Goal: Task Accomplishment & Management: Use online tool/utility

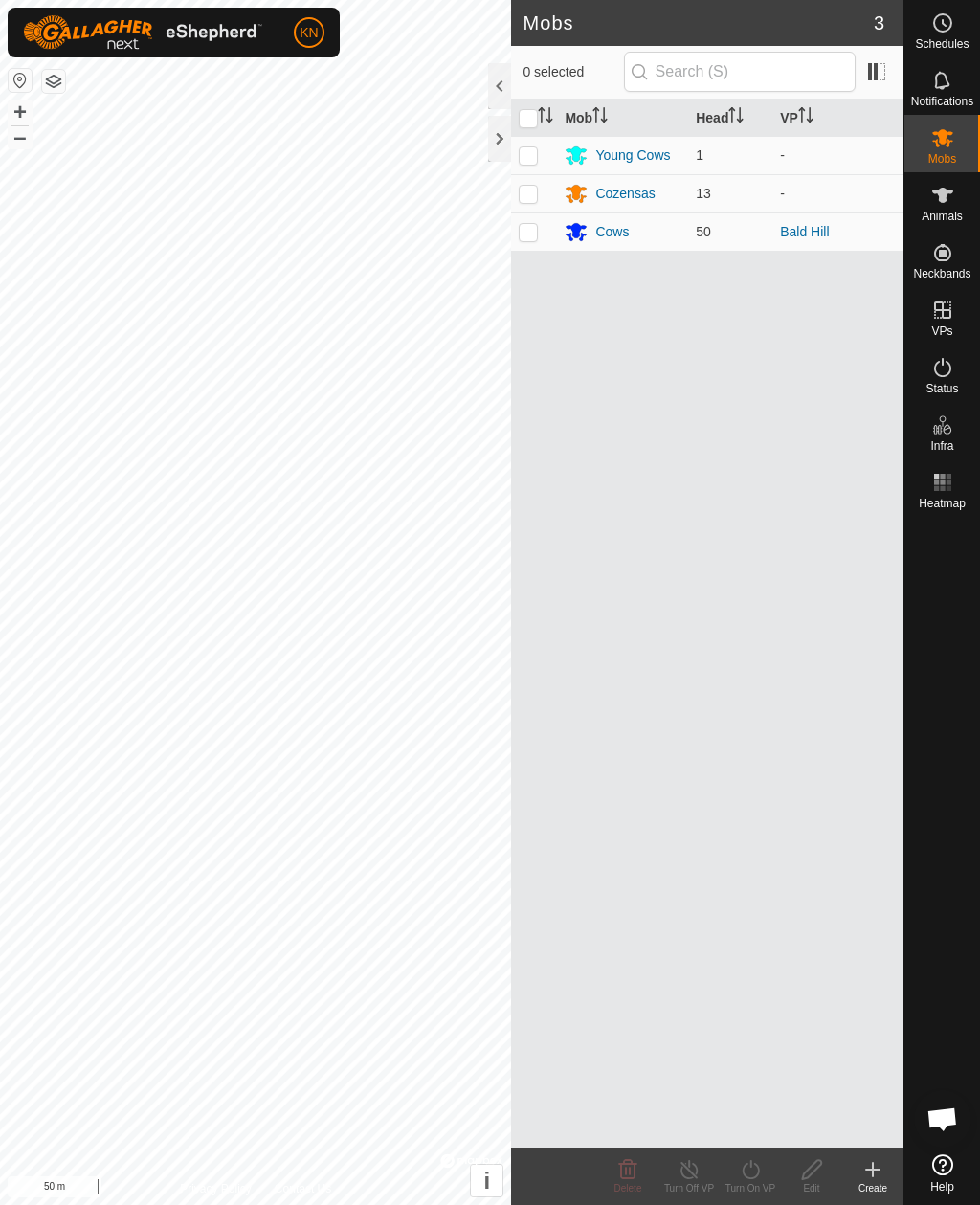
click at [505, 145] on div at bounding box center [500, 139] width 23 height 46
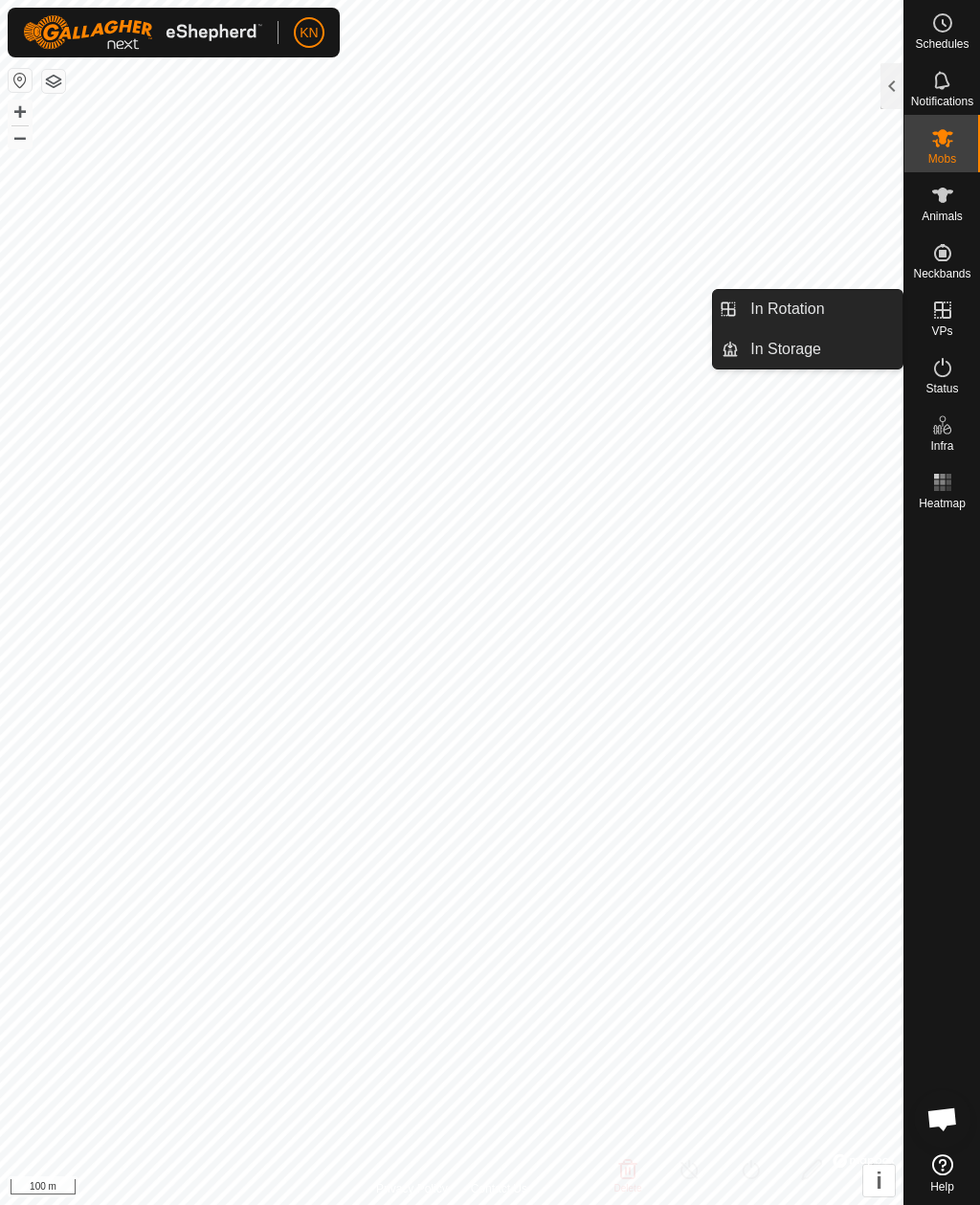
click at [820, 311] on span "In Rotation" at bounding box center [787, 310] width 74 height 23
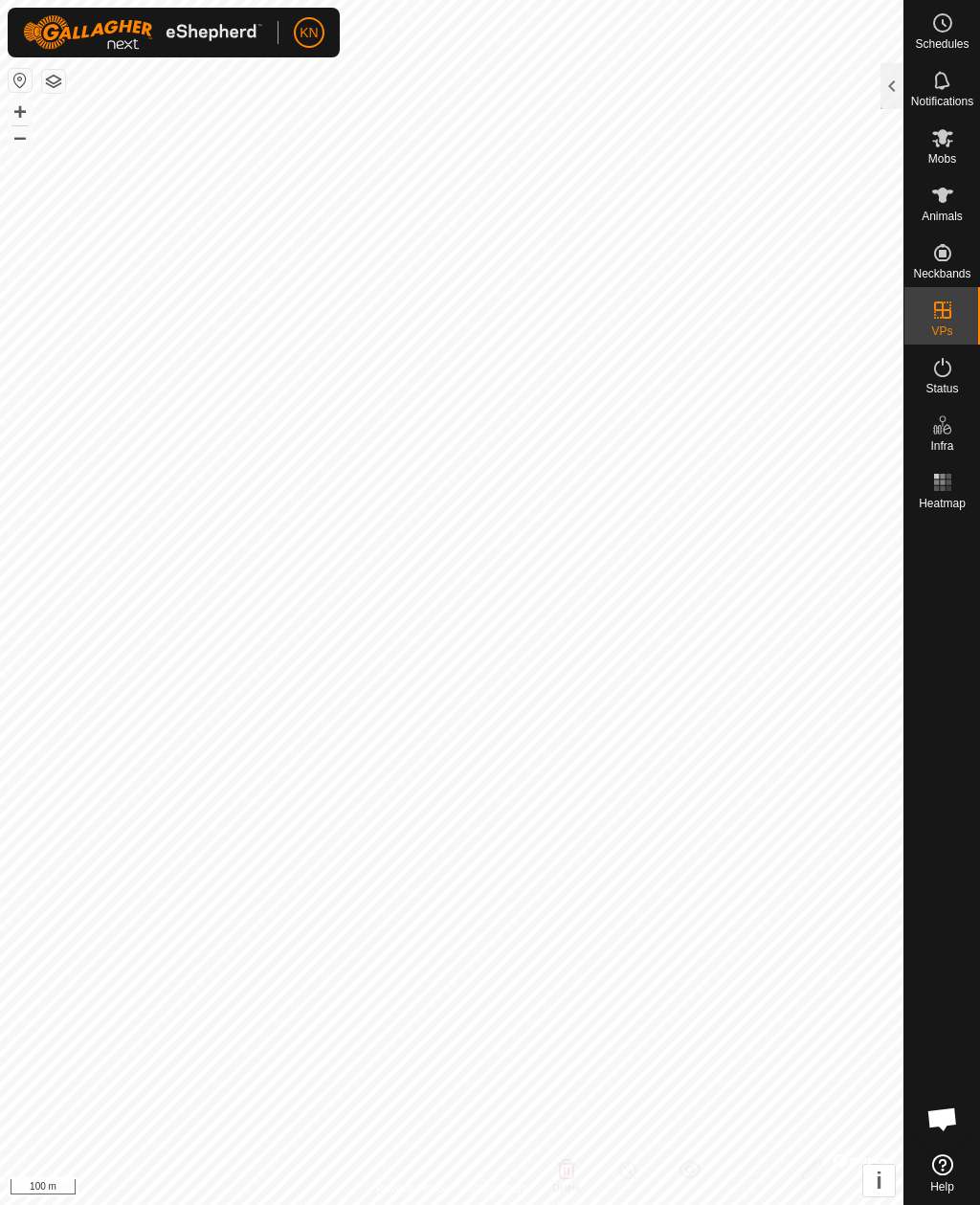
click at [895, 93] on div at bounding box center [893, 86] width 23 height 46
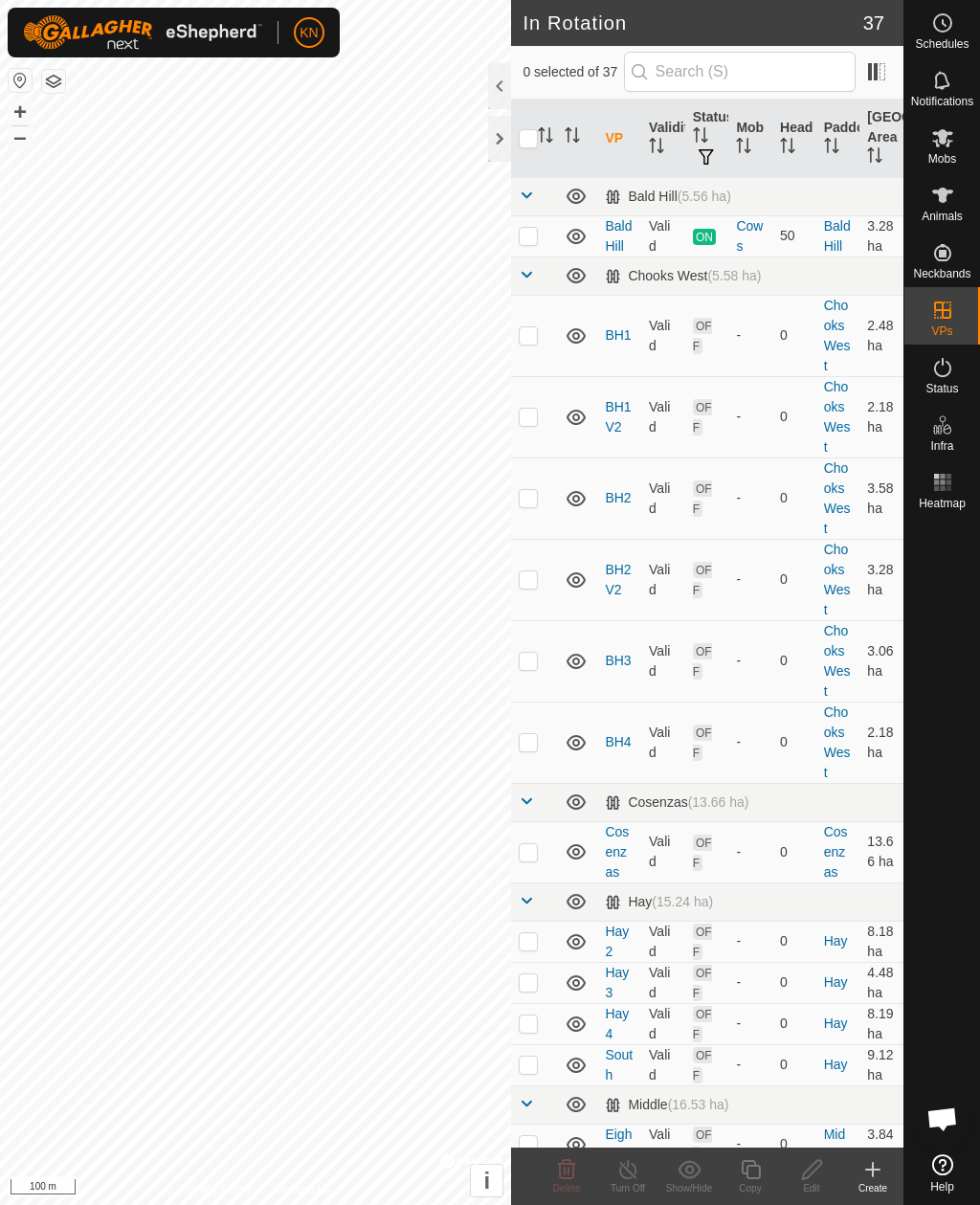
click at [884, 1173] on icon at bounding box center [874, 1170] width 23 height 23
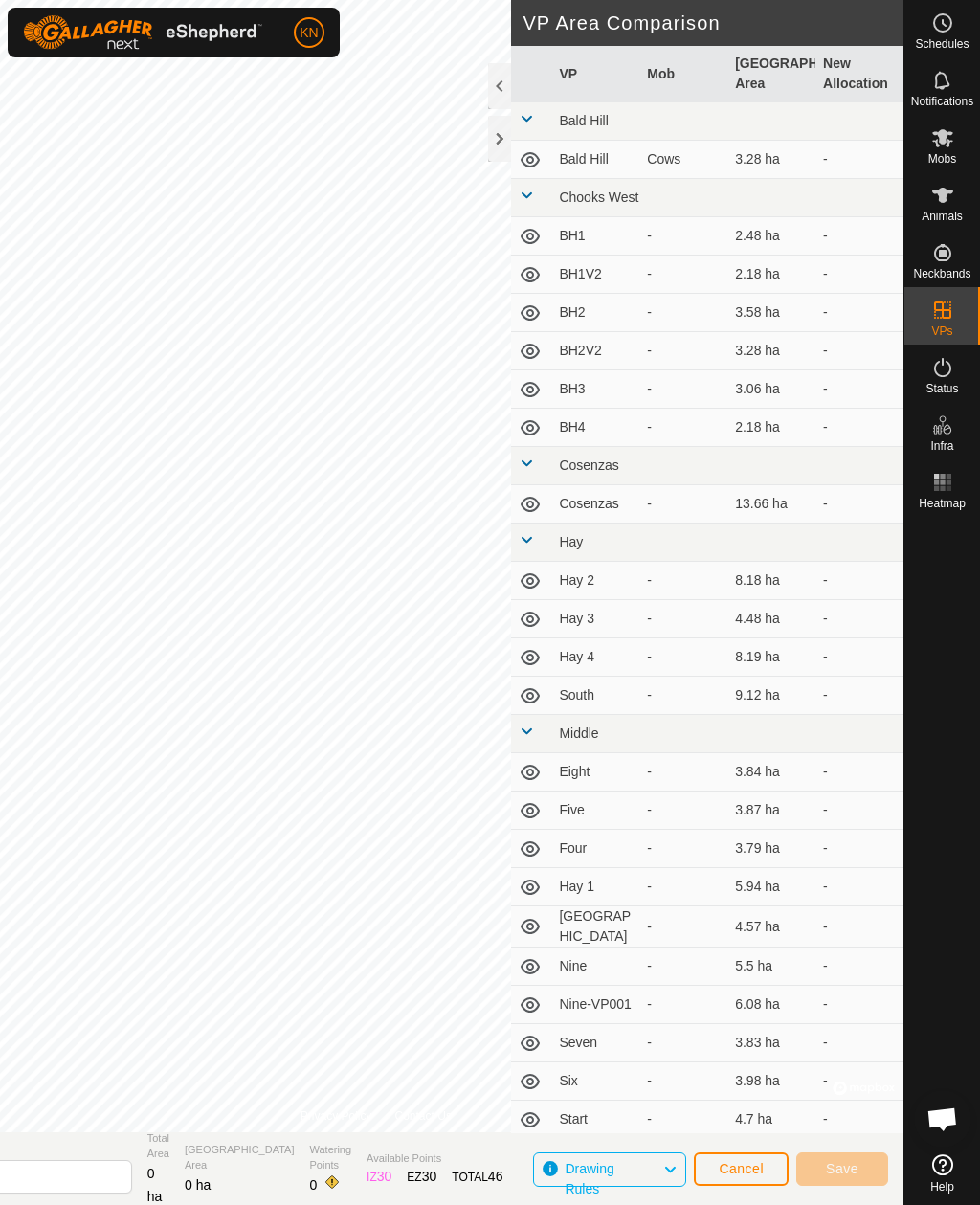
click at [506, 144] on div at bounding box center [500, 139] width 23 height 46
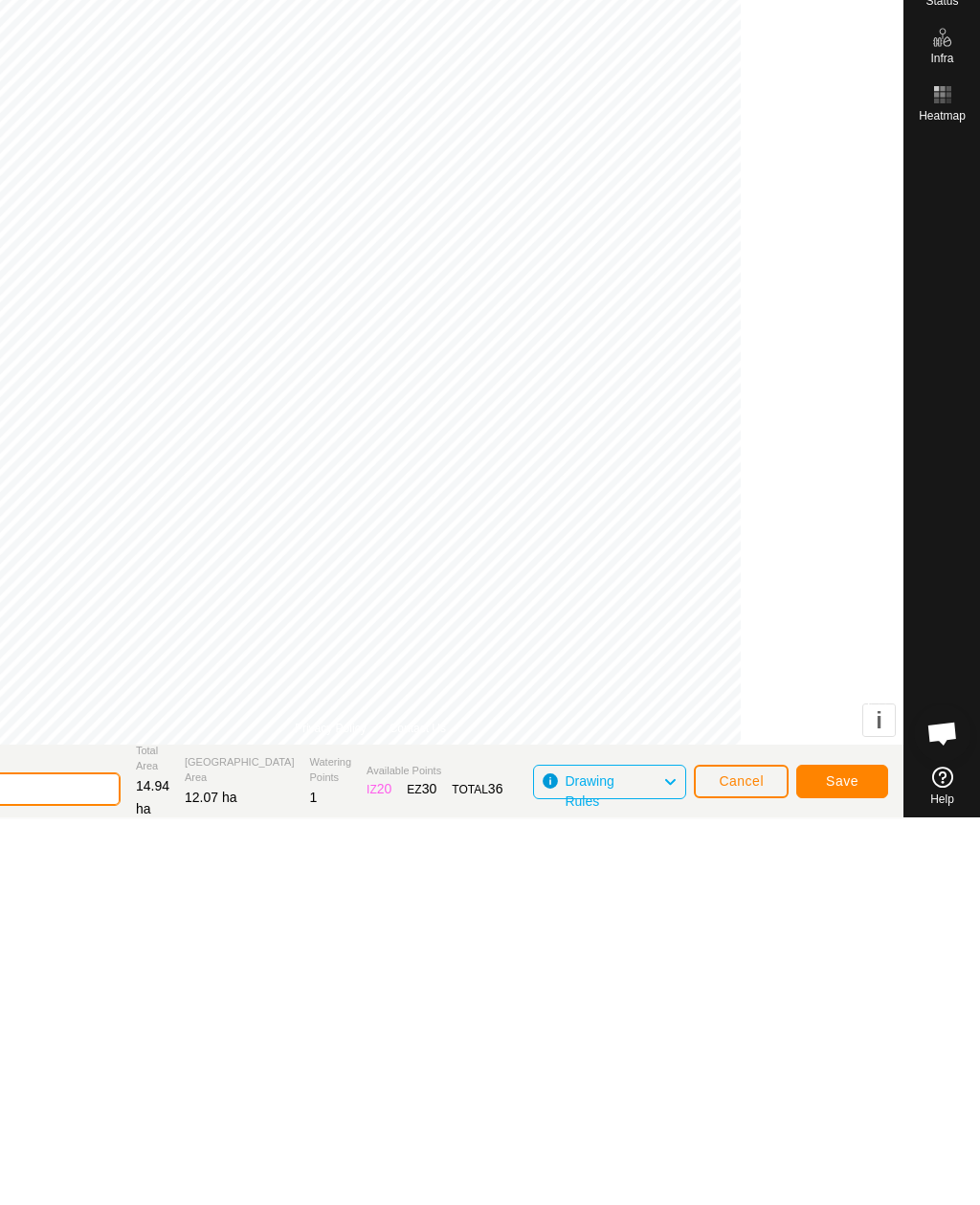
type input "2"
type input "North"
click at [852, 1159] on span "Save" at bounding box center [843, 1167] width 33 height 15
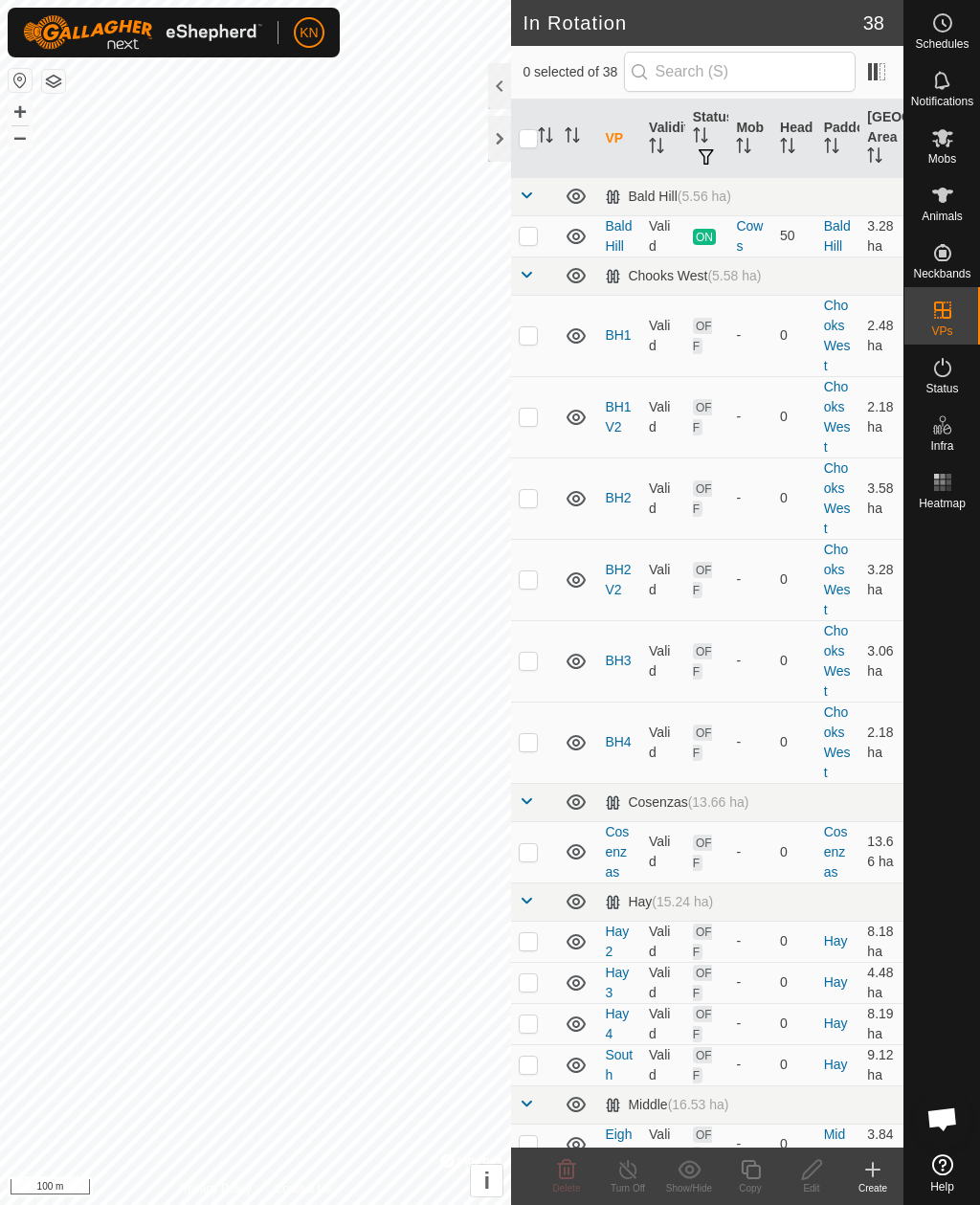
click at [496, 147] on div at bounding box center [500, 139] width 23 height 46
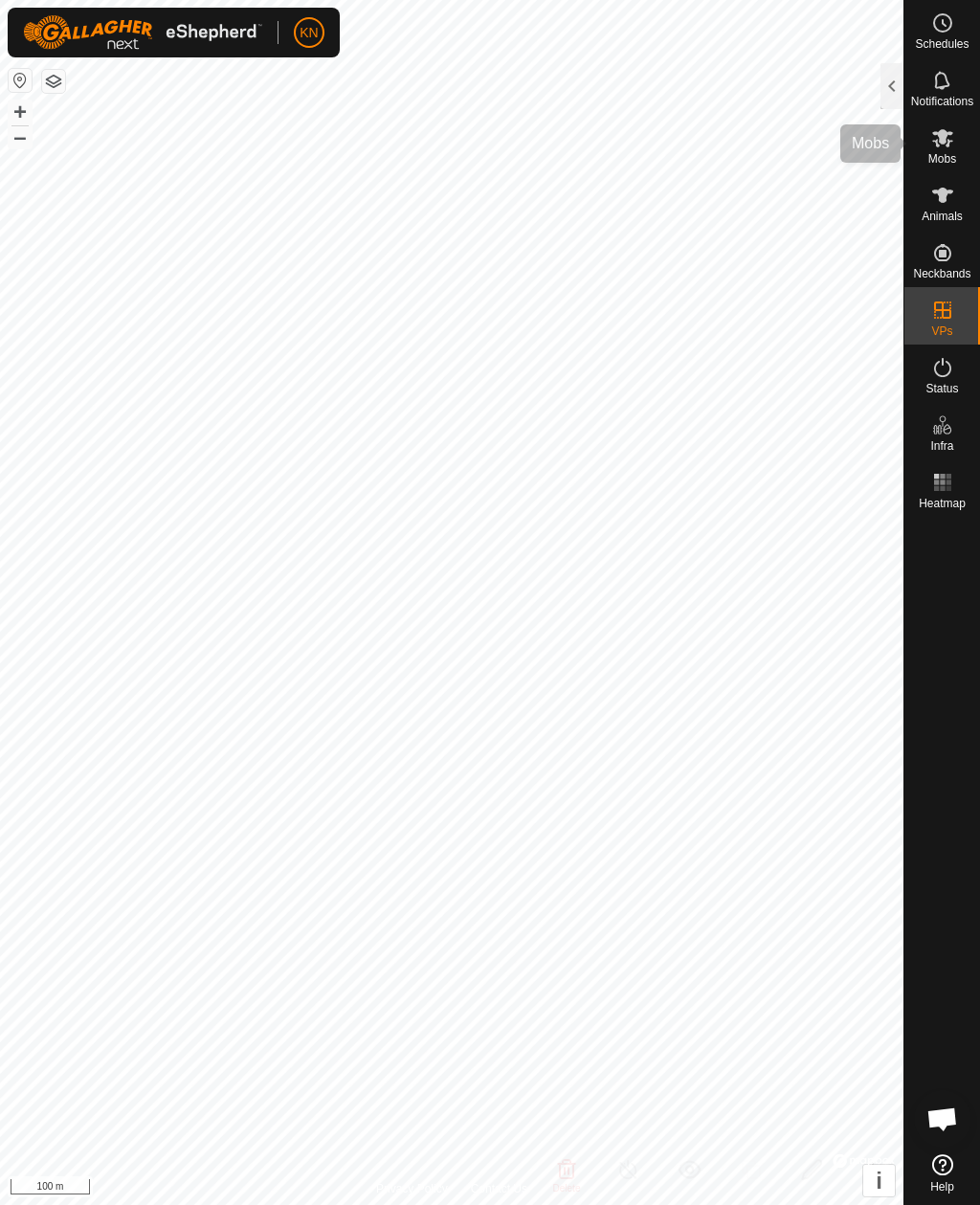
click at [943, 153] on span "Mobs" at bounding box center [942, 159] width 28 height 12
click at [889, 83] on div at bounding box center [893, 86] width 23 height 46
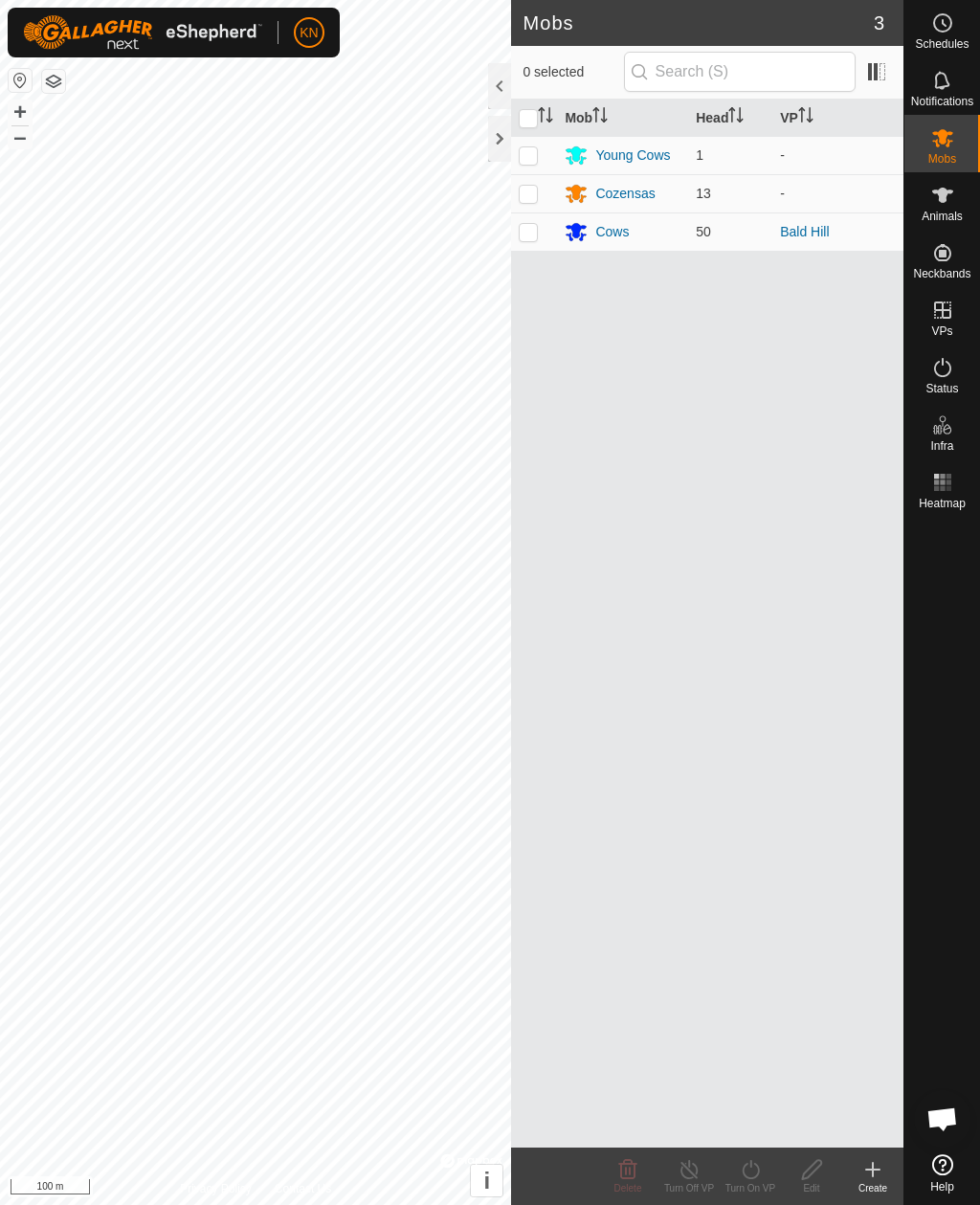
click at [529, 196] on p-checkbox at bounding box center [528, 194] width 19 height 15
click at [757, 1175] on icon at bounding box center [751, 1170] width 17 height 19
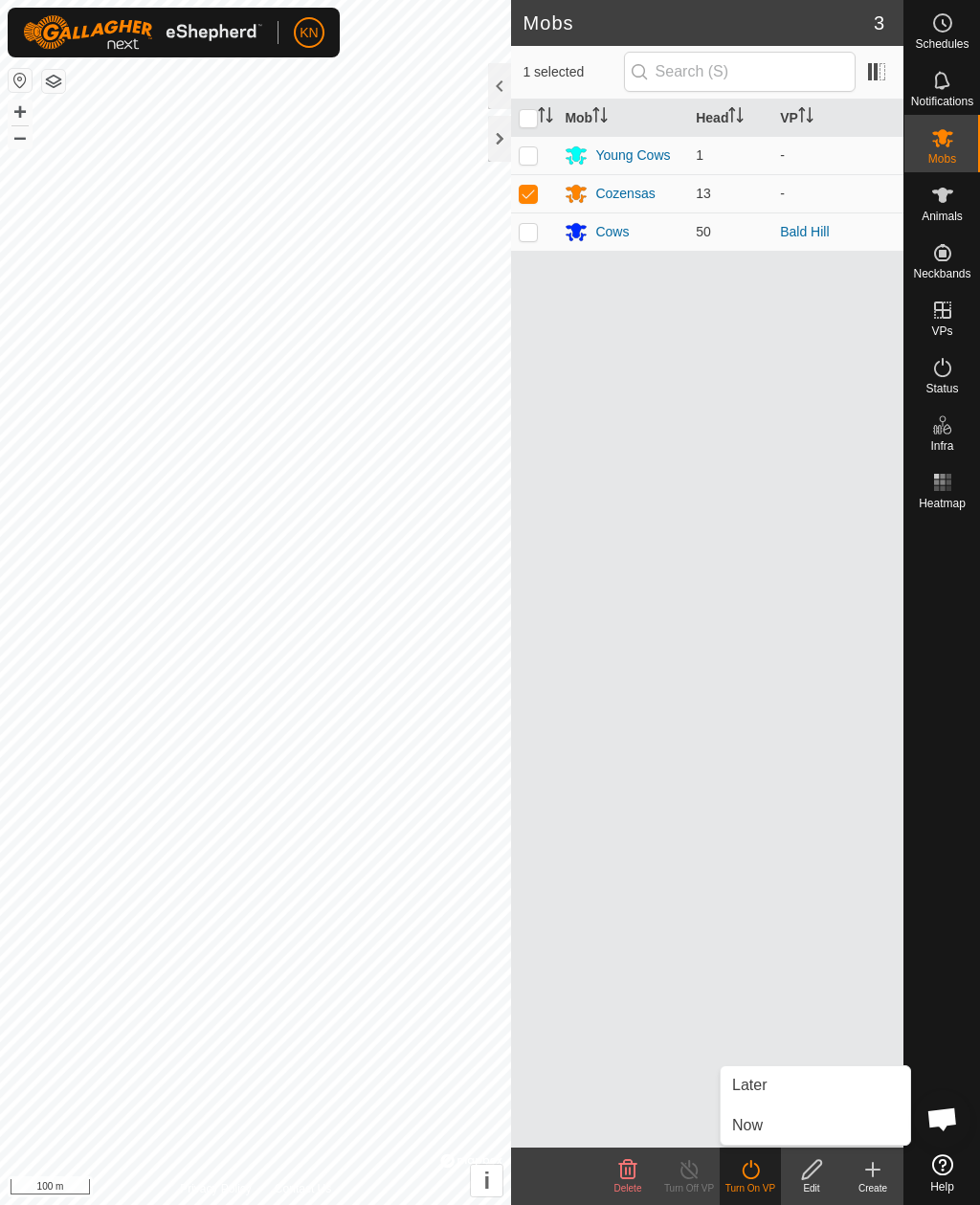
click at [517, 197] on td at bounding box center [534, 194] width 46 height 38
checkbox input "false"
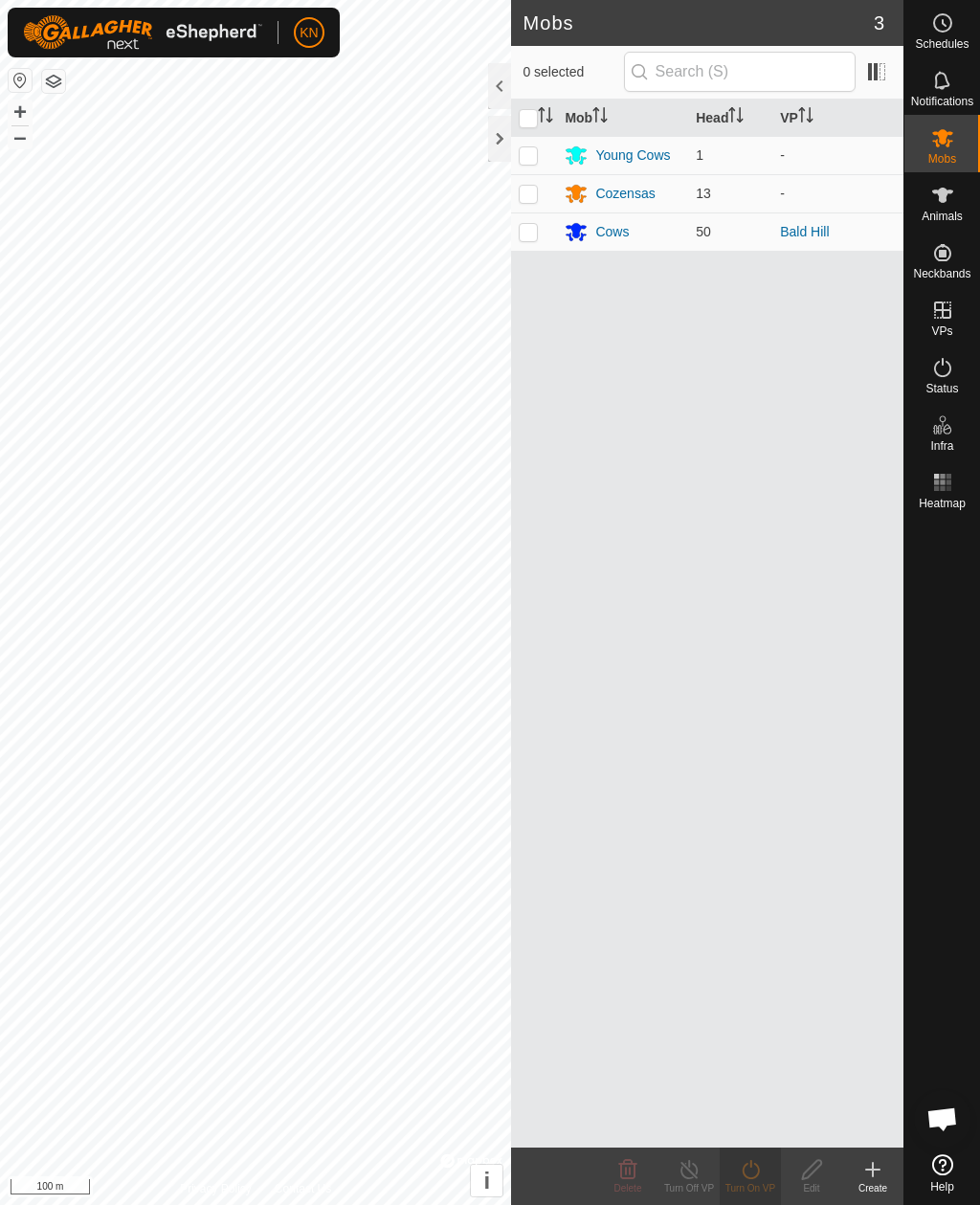
click at [499, 143] on div at bounding box center [500, 139] width 23 height 46
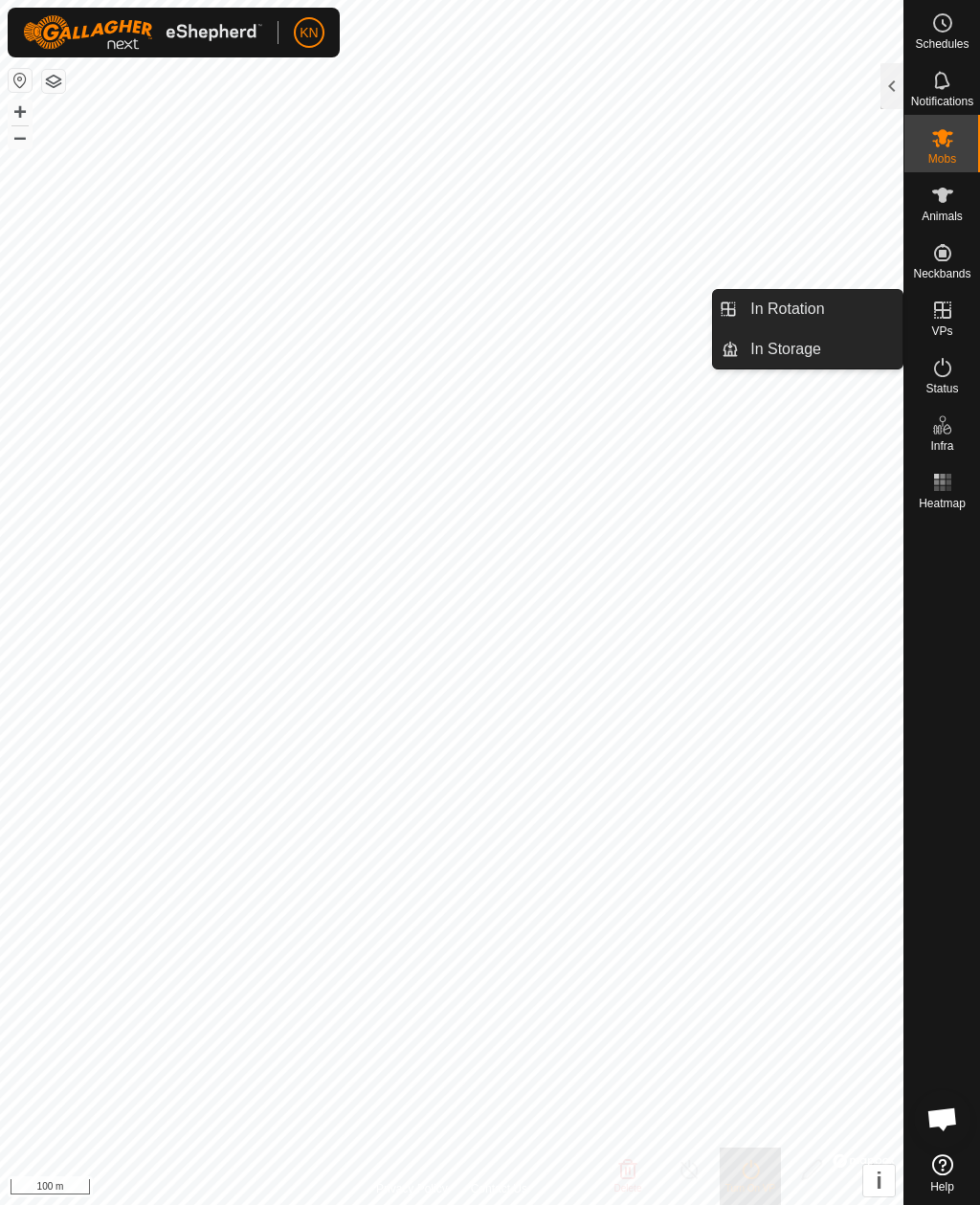
click at [831, 309] on link "In Rotation" at bounding box center [821, 310] width 164 height 38
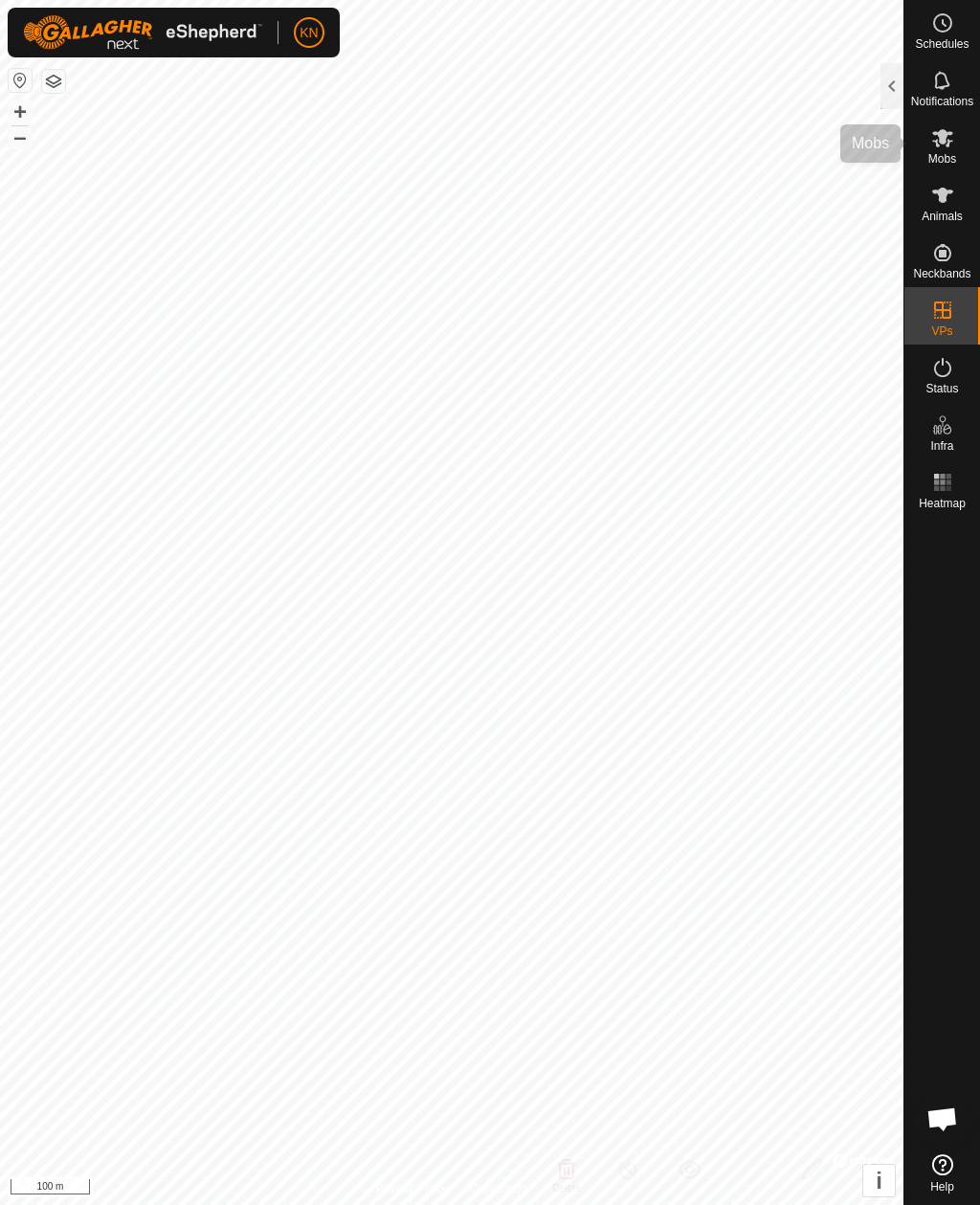
click at [950, 137] on icon at bounding box center [943, 138] width 23 height 23
click at [955, 142] on es-mob-svg-icon at bounding box center [943, 138] width 35 height 31
click at [883, 91] on div at bounding box center [893, 86] width 23 height 46
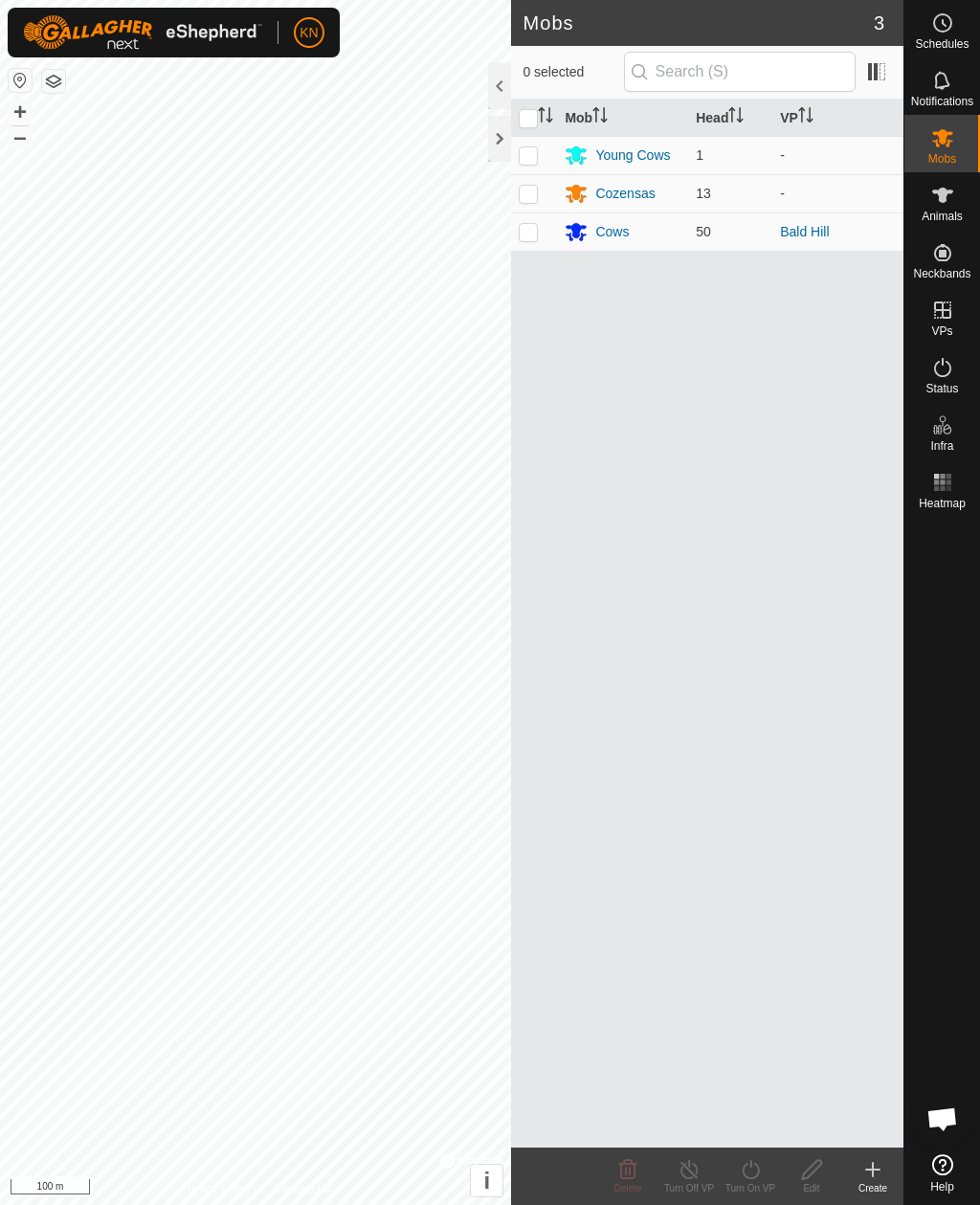
click at [532, 194] on p-checkbox at bounding box center [528, 194] width 19 height 15
checkbox input "true"
click at [762, 1167] on icon at bounding box center [751, 1170] width 24 height 23
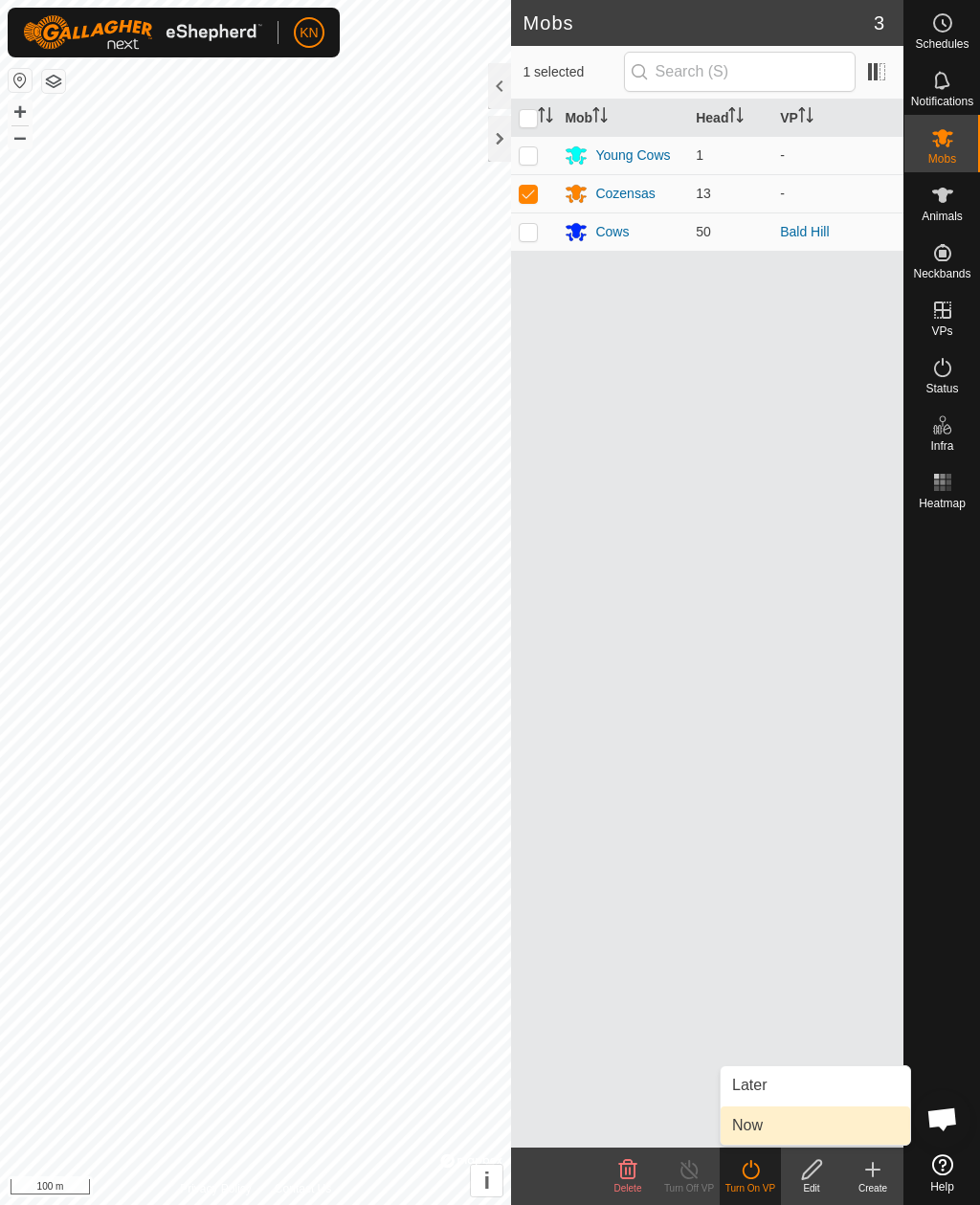
click at [780, 1115] on link "Now" at bounding box center [816, 1125] width 190 height 38
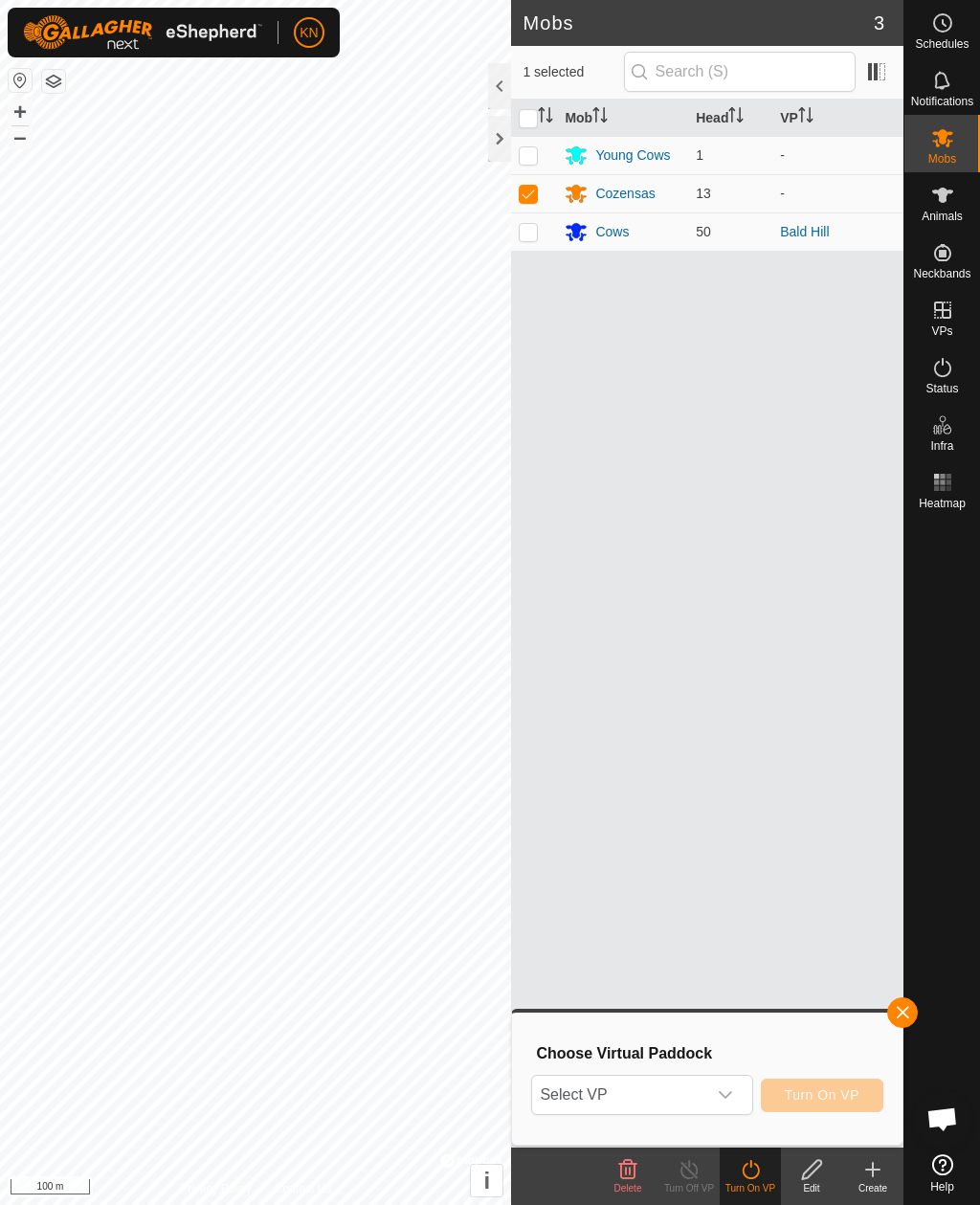
click at [733, 1093] on icon "dropdown trigger" at bounding box center [726, 1095] width 15 height 15
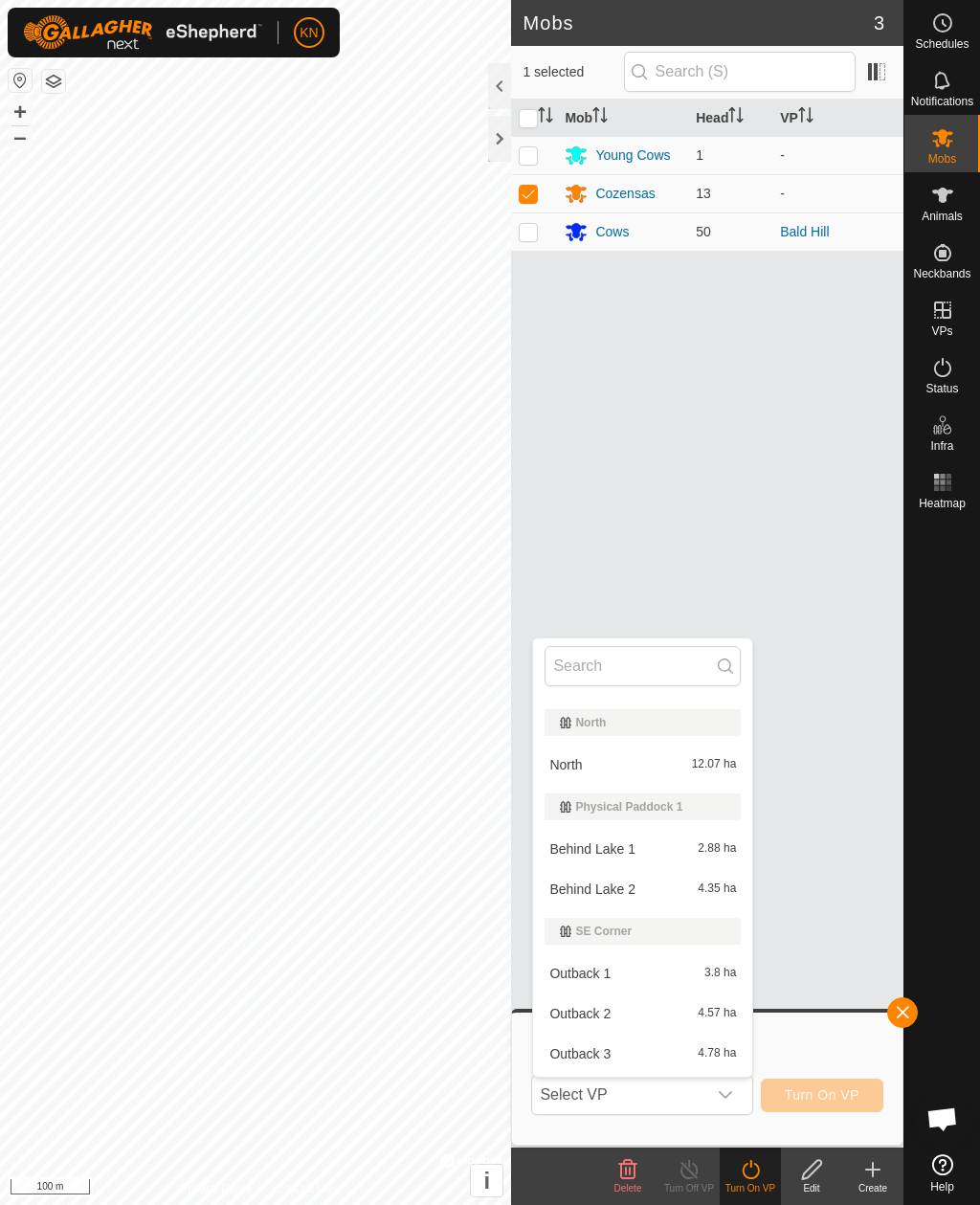
scroll to position [1170, 0]
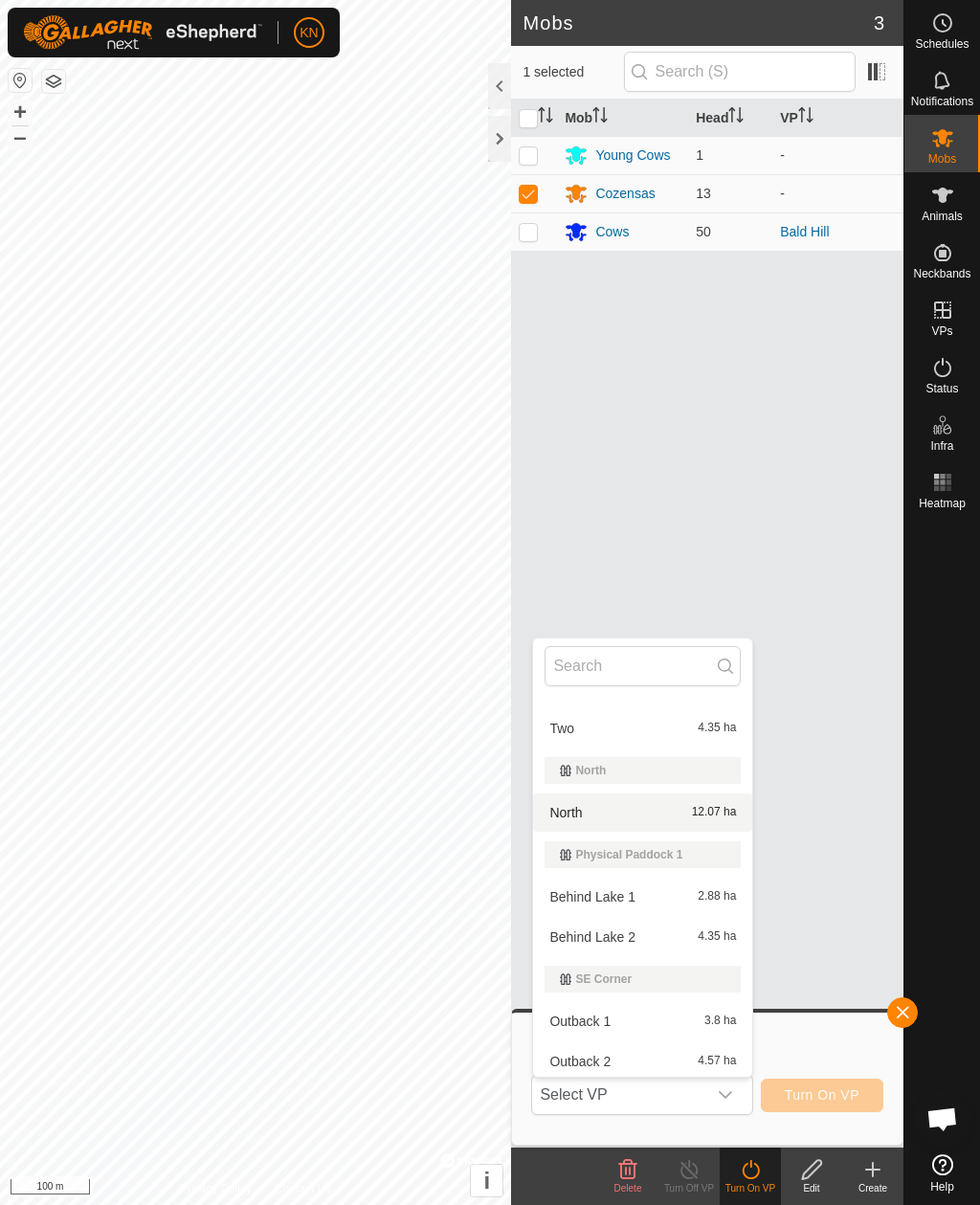
click at [617, 812] on div "North 12.07 ha" at bounding box center [642, 813] width 197 height 23
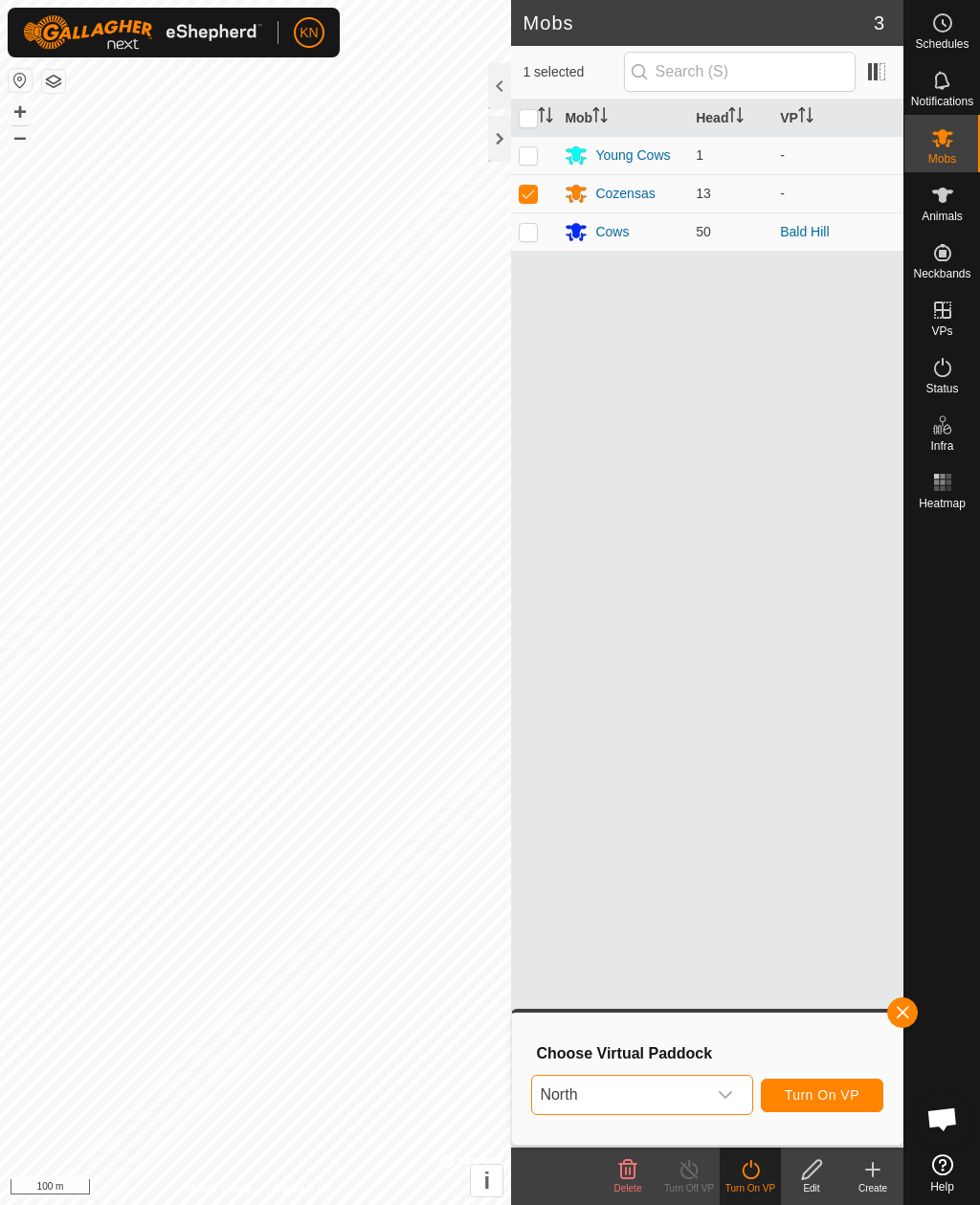
click at [838, 1090] on span "Turn On VP" at bounding box center [823, 1095] width 75 height 15
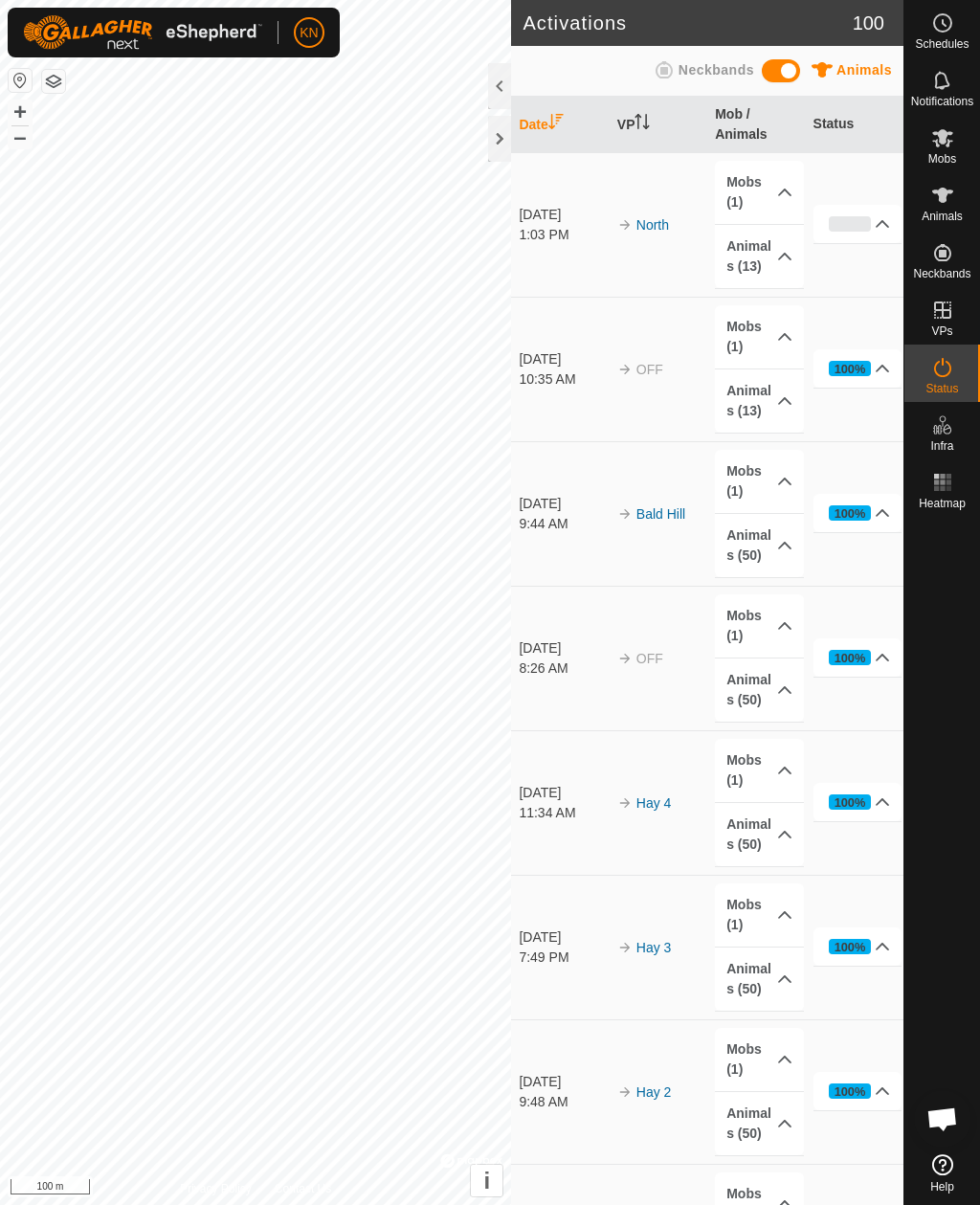
click at [503, 142] on div at bounding box center [500, 139] width 23 height 46
